Goal: Navigation & Orientation: Find specific page/section

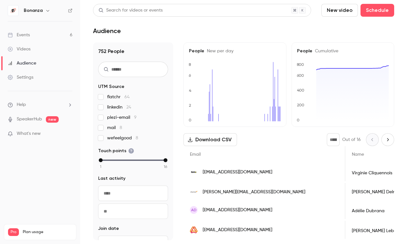
scroll to position [0, 2]
click at [179, 35] on main "Search for videos or events New video Schedule Audience 752 People UTM Source f…" at bounding box center [243, 122] width 327 height 244
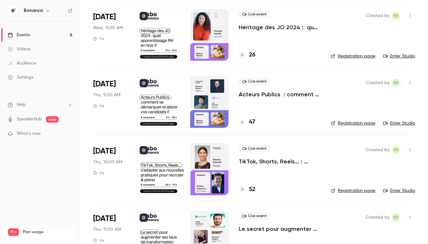
scroll to position [210, 0]
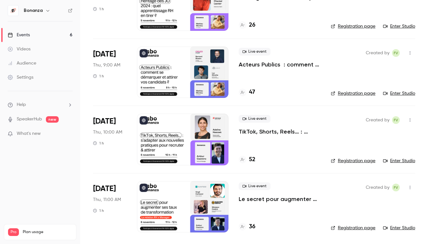
click at [40, 63] on link "Audience" at bounding box center [40, 63] width 80 height 14
